Goal: Find specific page/section: Find specific page/section

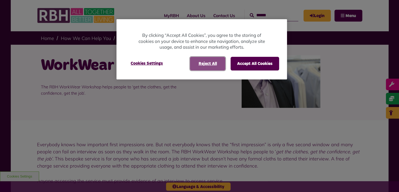
click at [218, 67] on button "Reject All" at bounding box center [207, 64] width 35 height 14
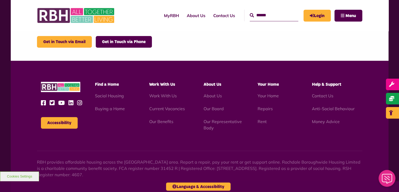
scroll to position [210, 0]
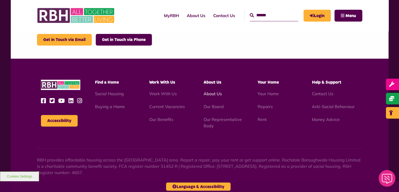
click at [214, 92] on link "About Us" at bounding box center [212, 93] width 18 height 5
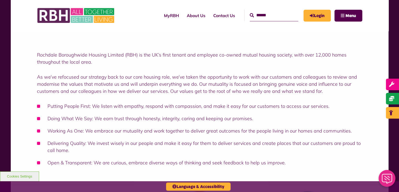
scroll to position [26, 0]
